Goal: Information Seeking & Learning: Learn about a topic

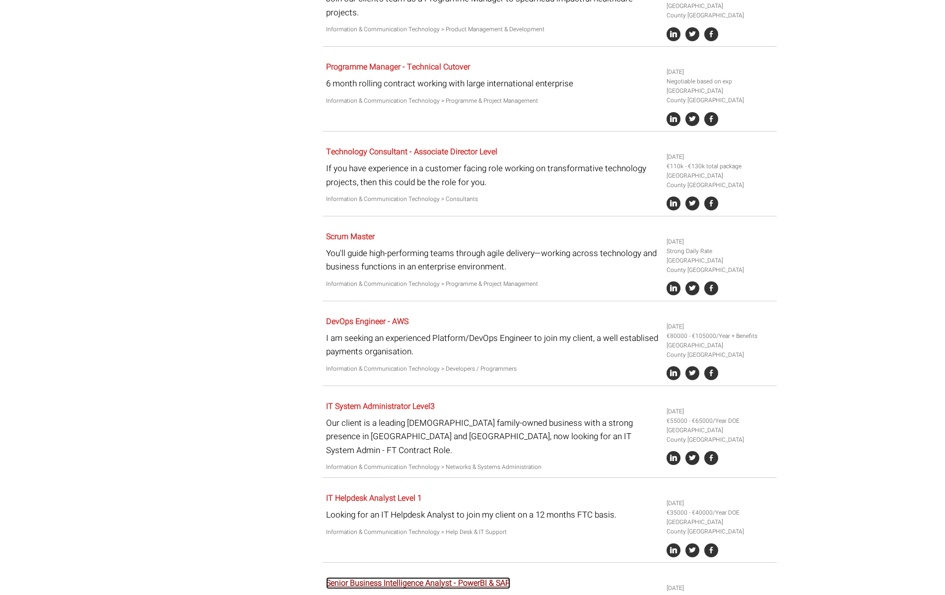
scroll to position [1742, 0]
